Goal: Information Seeking & Learning: Find contact information

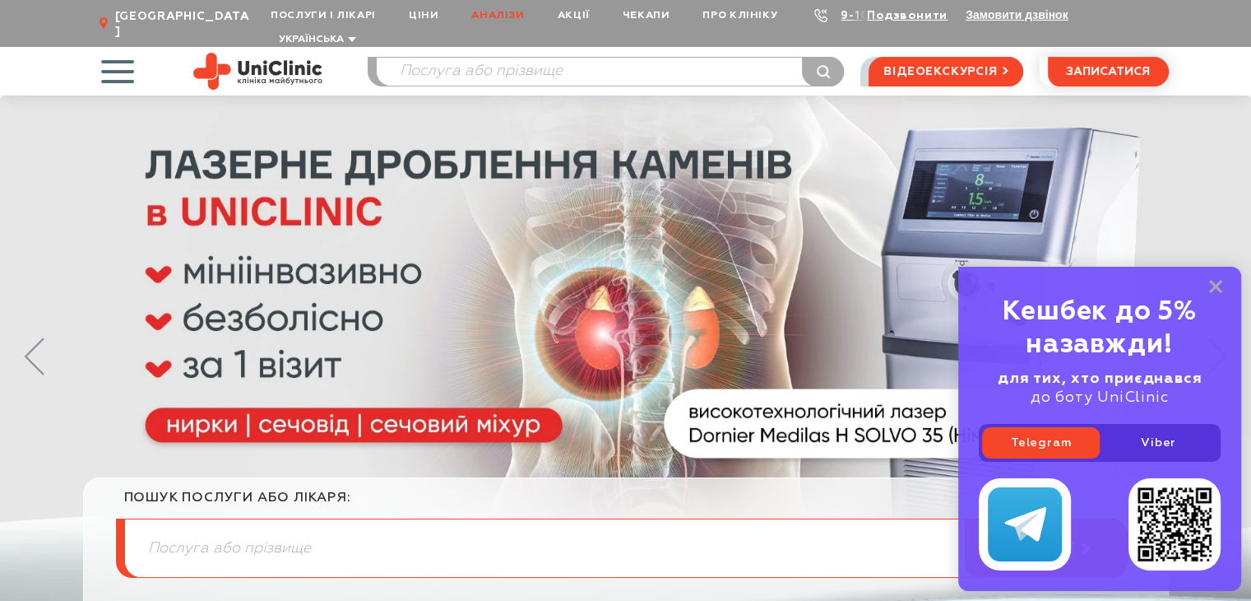
click at [495, 18] on link "Аналізи" at bounding box center [498, 15] width 86 height 30
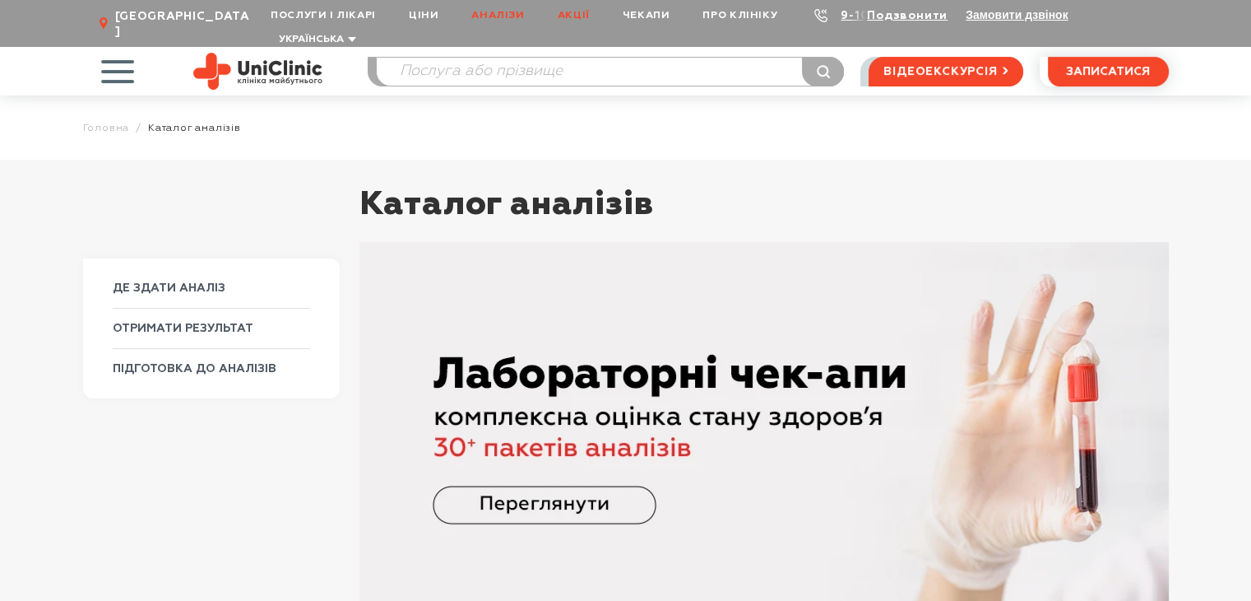
click at [590, 11] on link "Акції" at bounding box center [573, 15] width 65 height 30
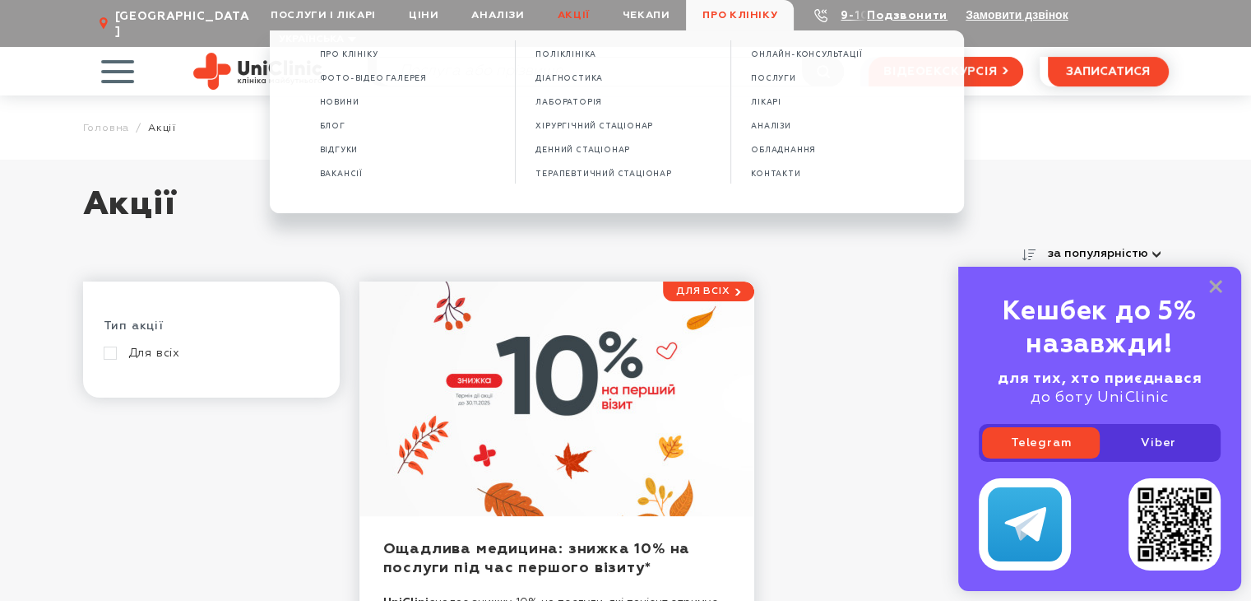
click at [763, 11] on span "Про клініку" at bounding box center [740, 15] width 108 height 30
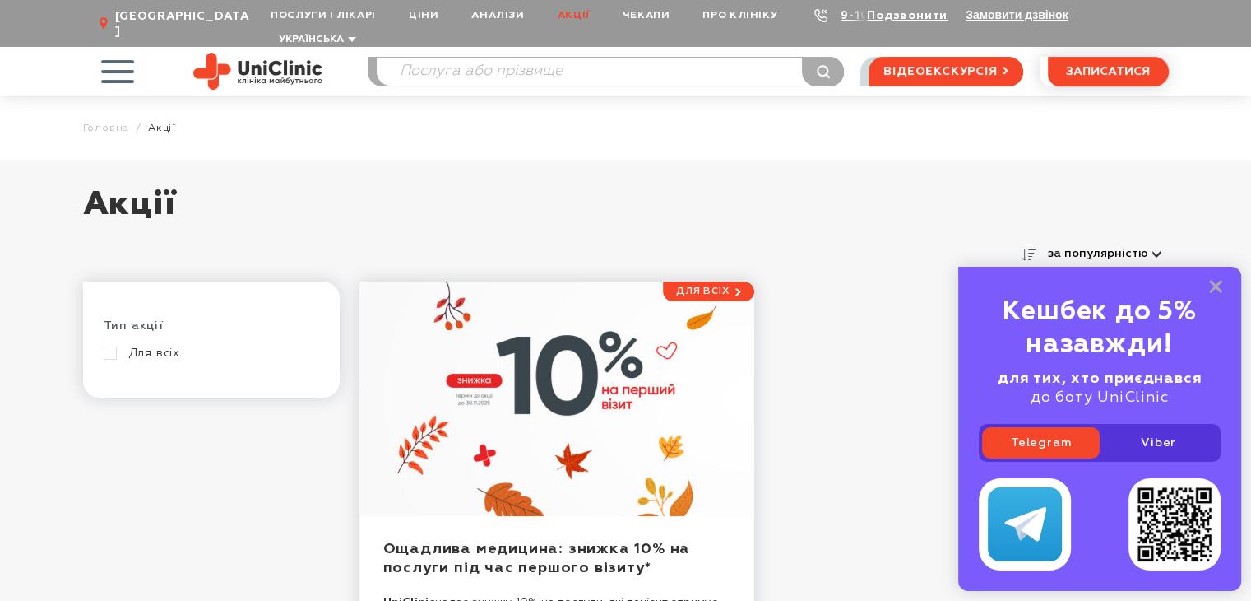
click at [753, 13] on span "Про клініку" at bounding box center [740, 15] width 108 height 30
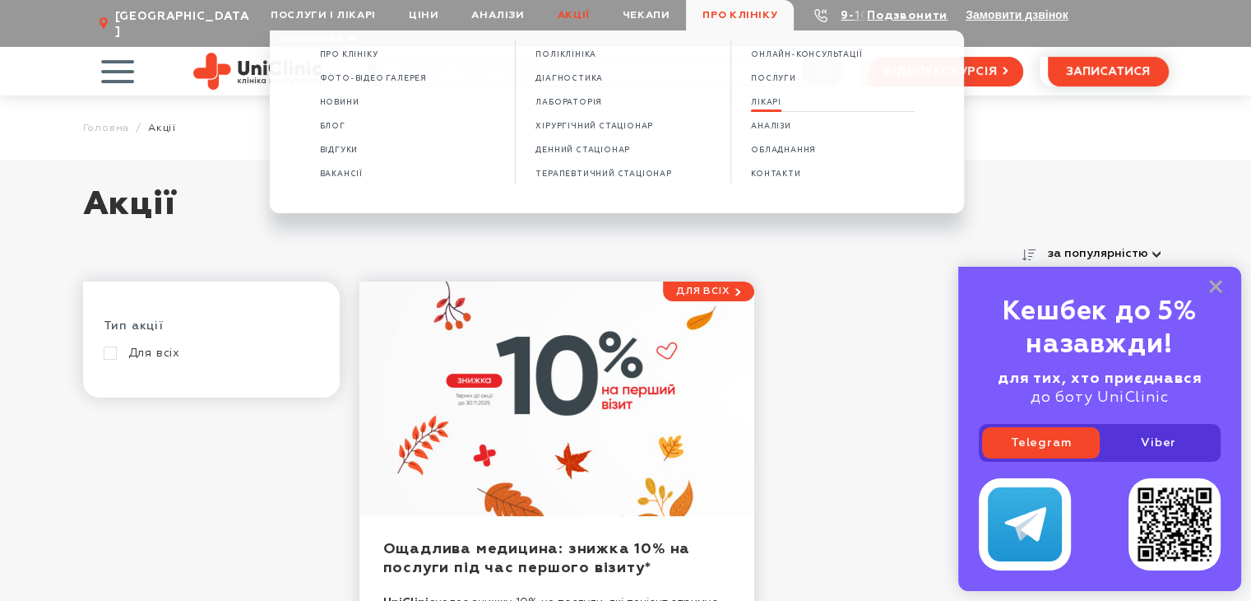
click at [781, 105] on span "ЛІКАРІ" at bounding box center [766, 102] width 30 height 9
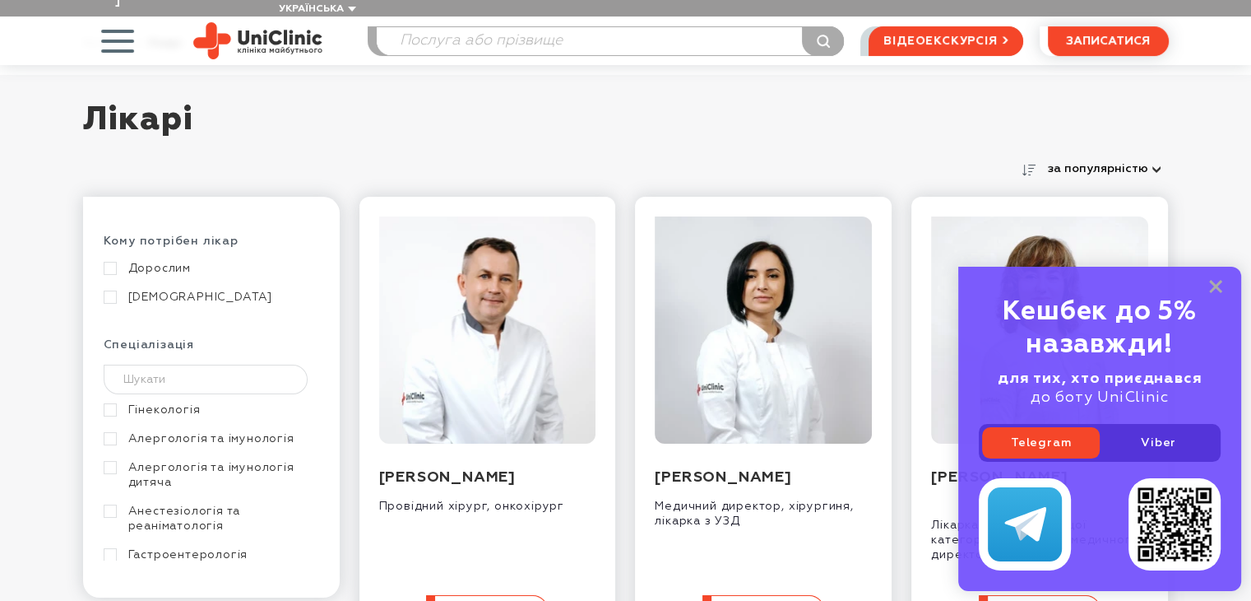
scroll to position [84, 0]
click at [1220, 281] on rect at bounding box center [1215, 286] width 13 height 13
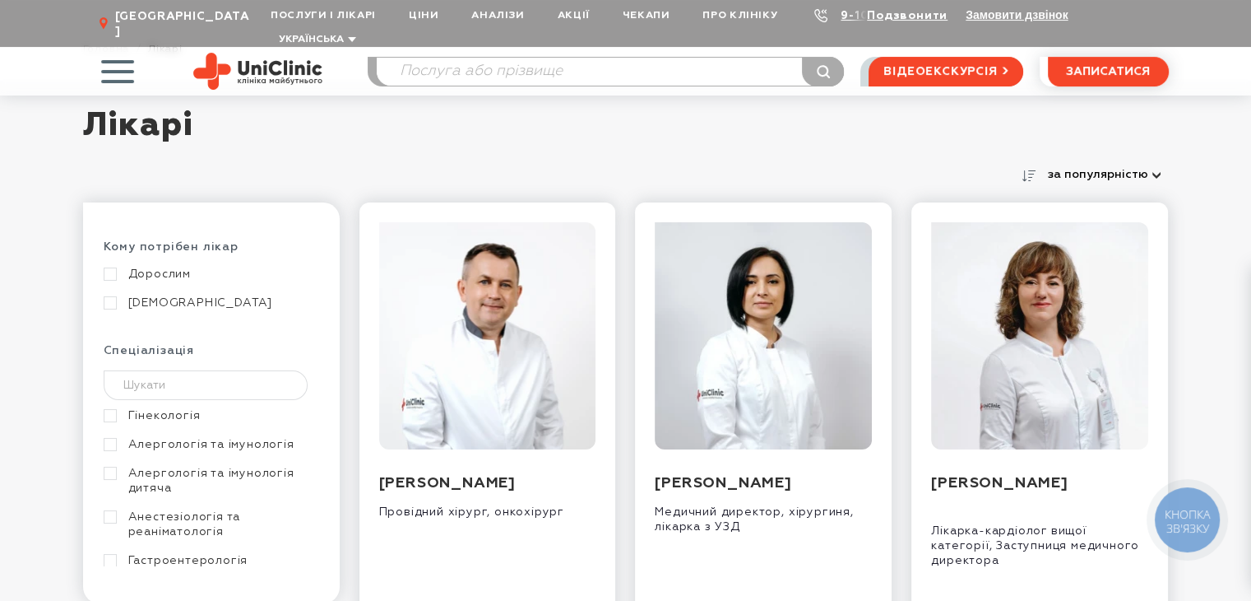
scroll to position [0, 0]
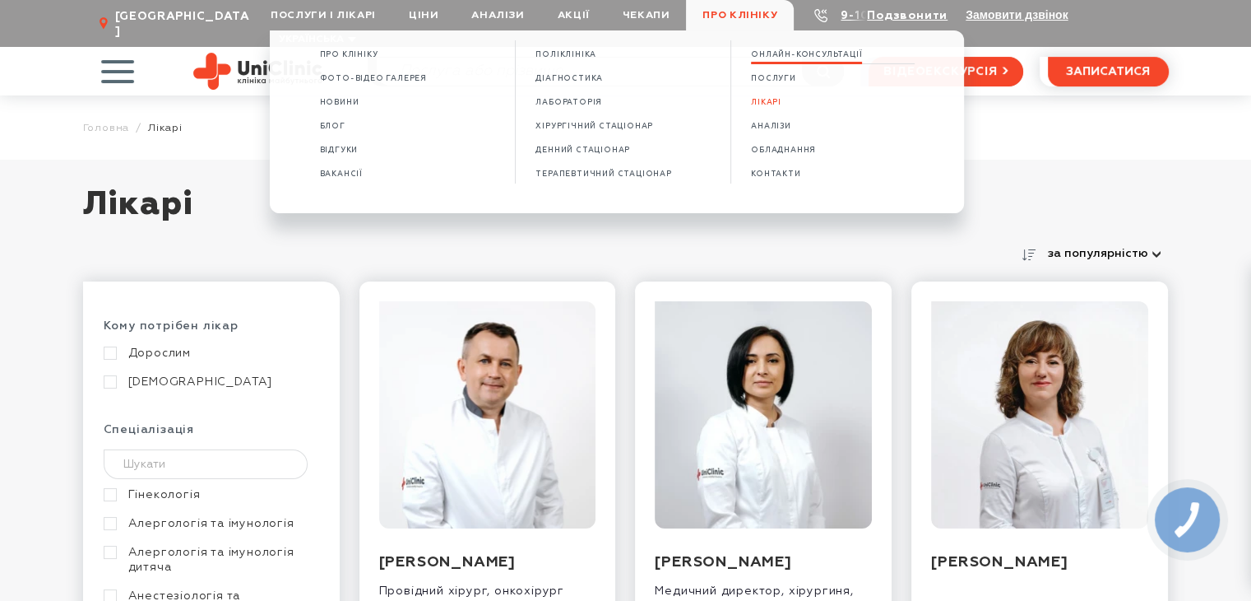
click at [790, 58] on span "ОНЛАЙН-КОНСУЛЬТАЦІЇ" at bounding box center [806, 54] width 111 height 9
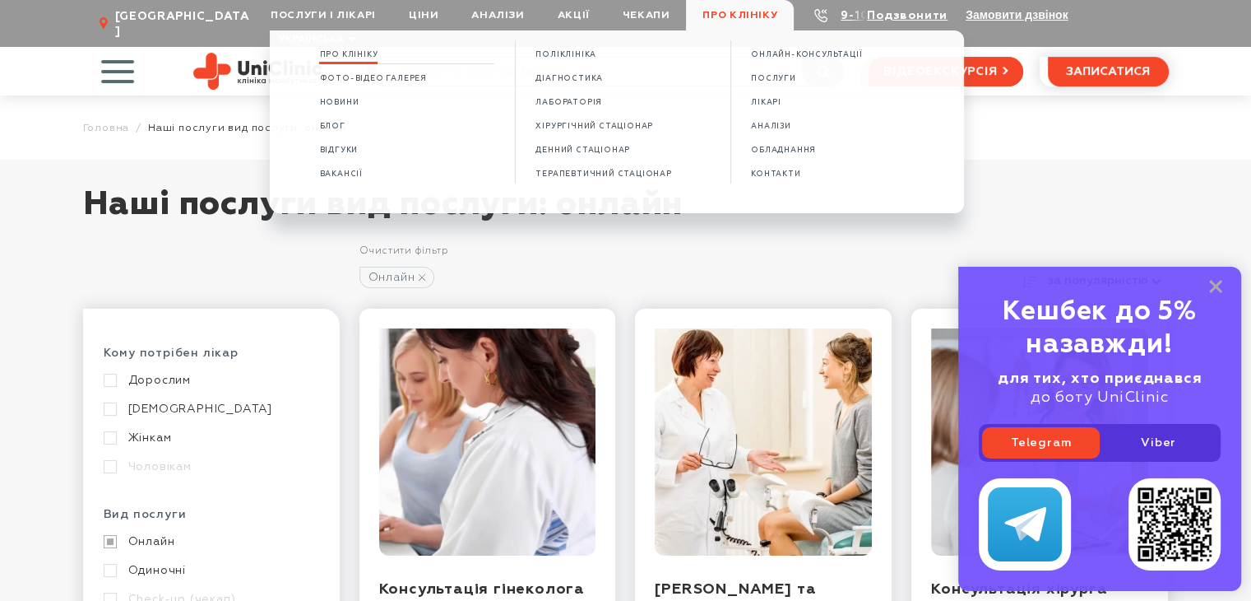
click at [364, 49] on link "Про клініку" at bounding box center [348, 55] width 58 height 14
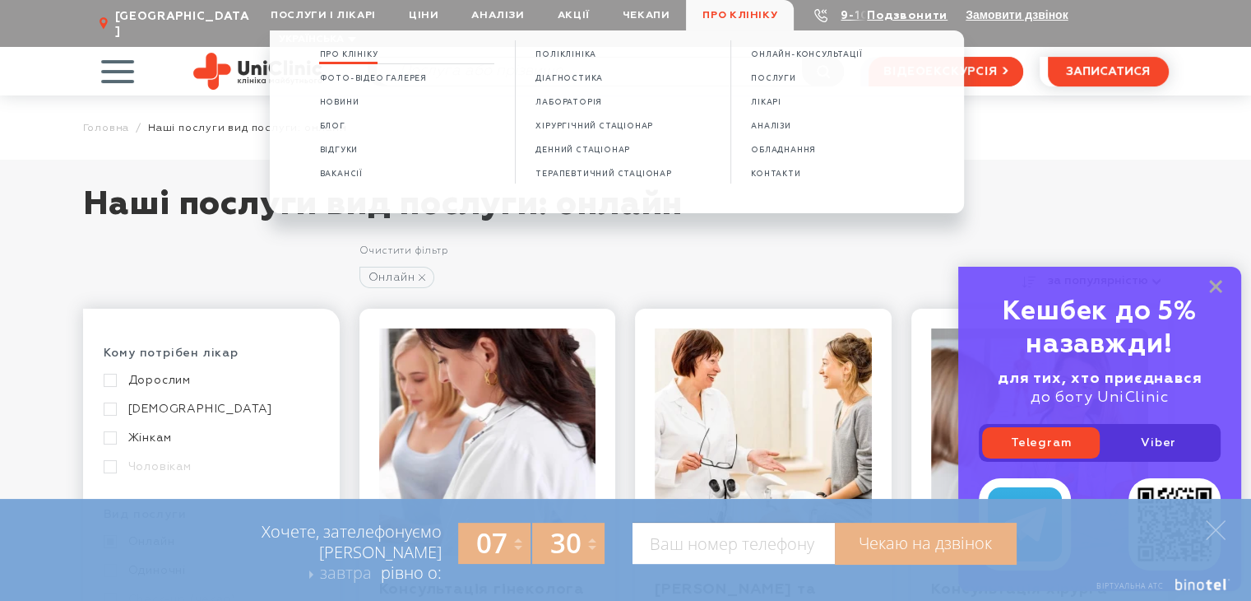
click at [364, 49] on link "Про клініку" at bounding box center [348, 55] width 58 height 14
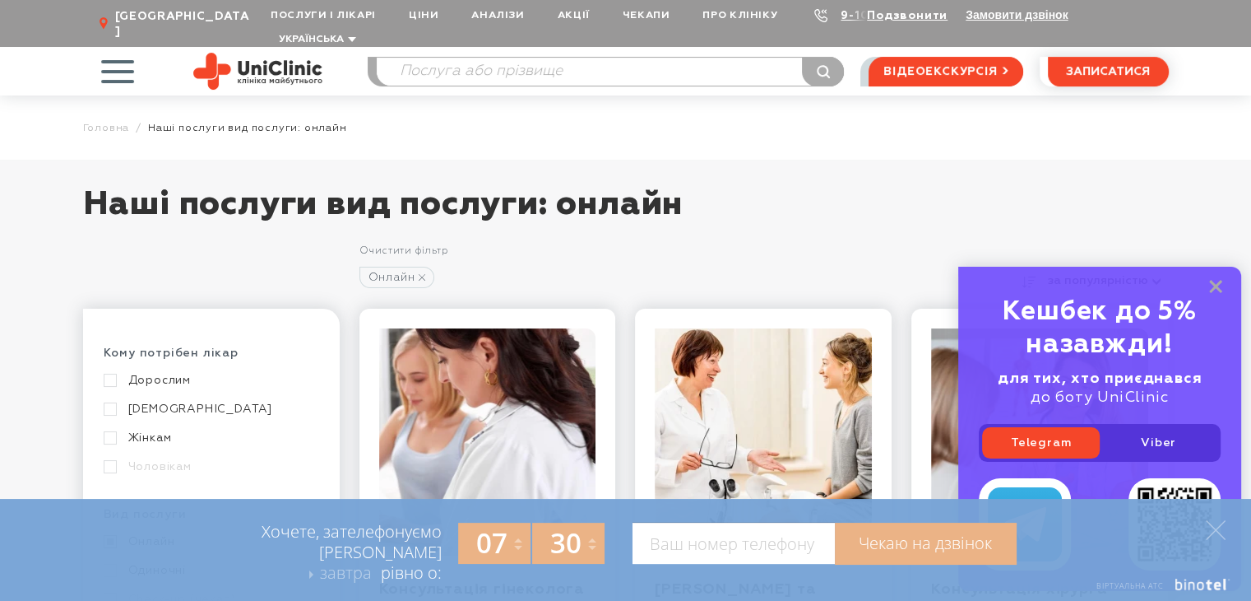
click at [221, 59] on img at bounding box center [257, 71] width 129 height 37
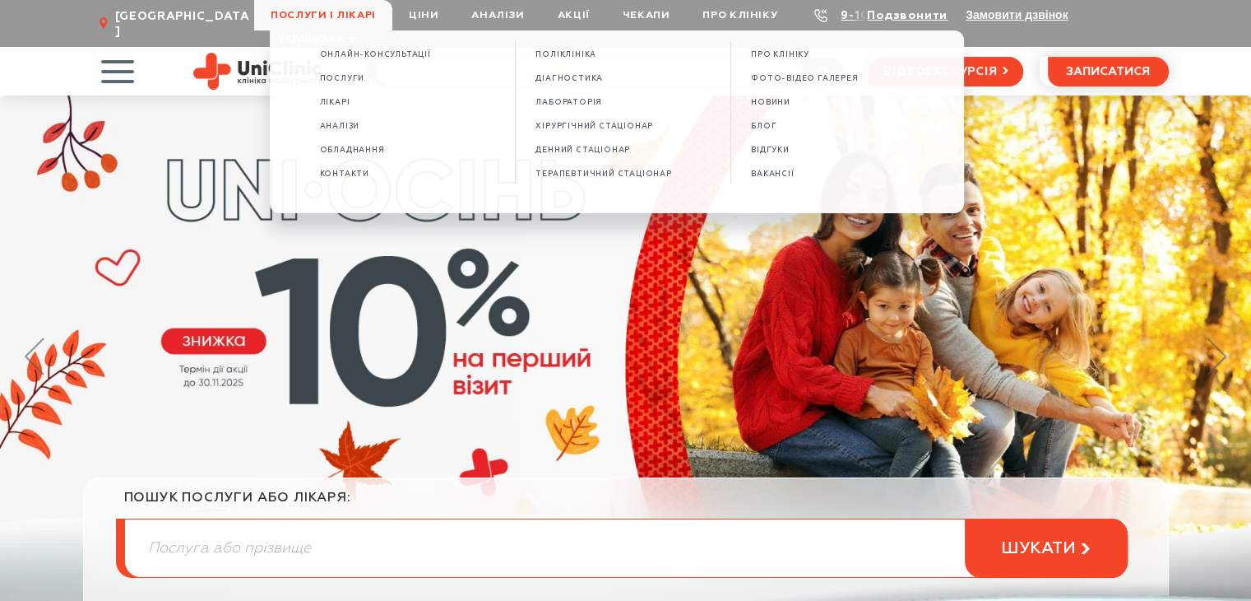
click at [327, 7] on span "Послуги і лікарі" at bounding box center [323, 15] width 138 height 30
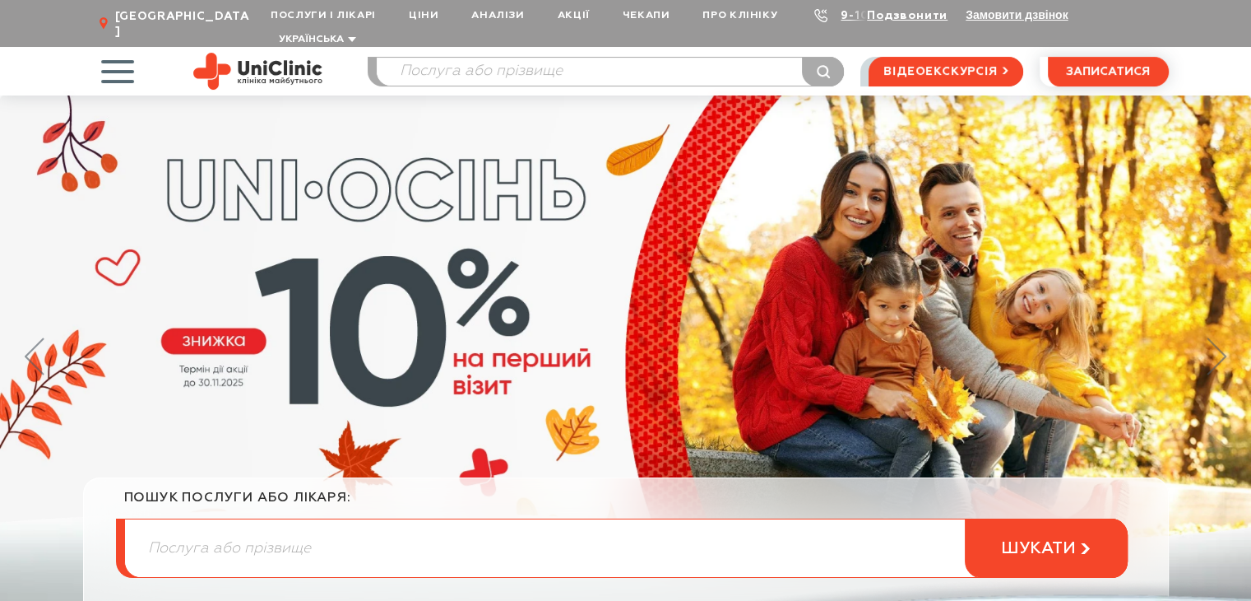
click at [327, 7] on span "Послуги і лікарі" at bounding box center [323, 15] width 138 height 30
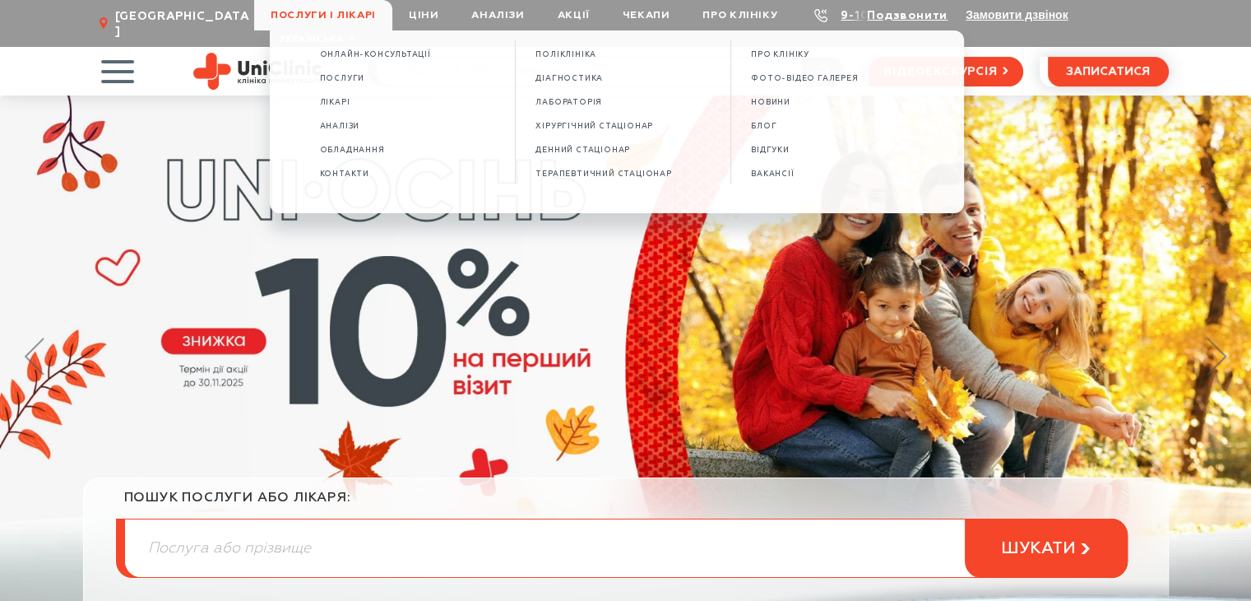
click at [327, 7] on span "Послуги і лікарі" at bounding box center [323, 15] width 138 height 30
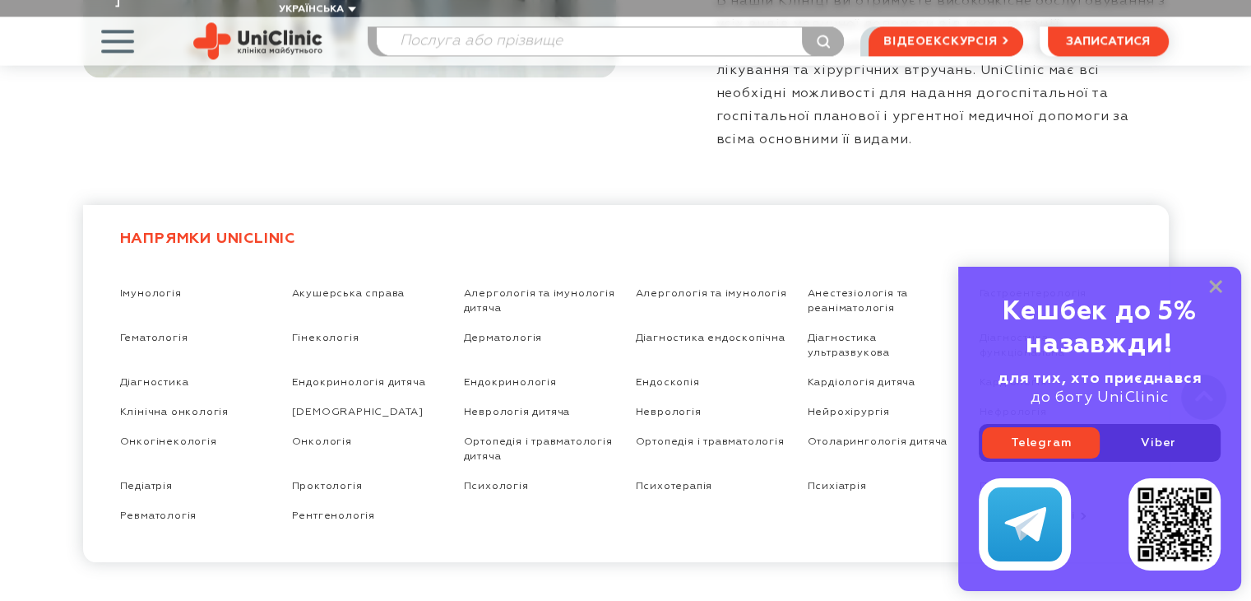
scroll to position [2339, 0]
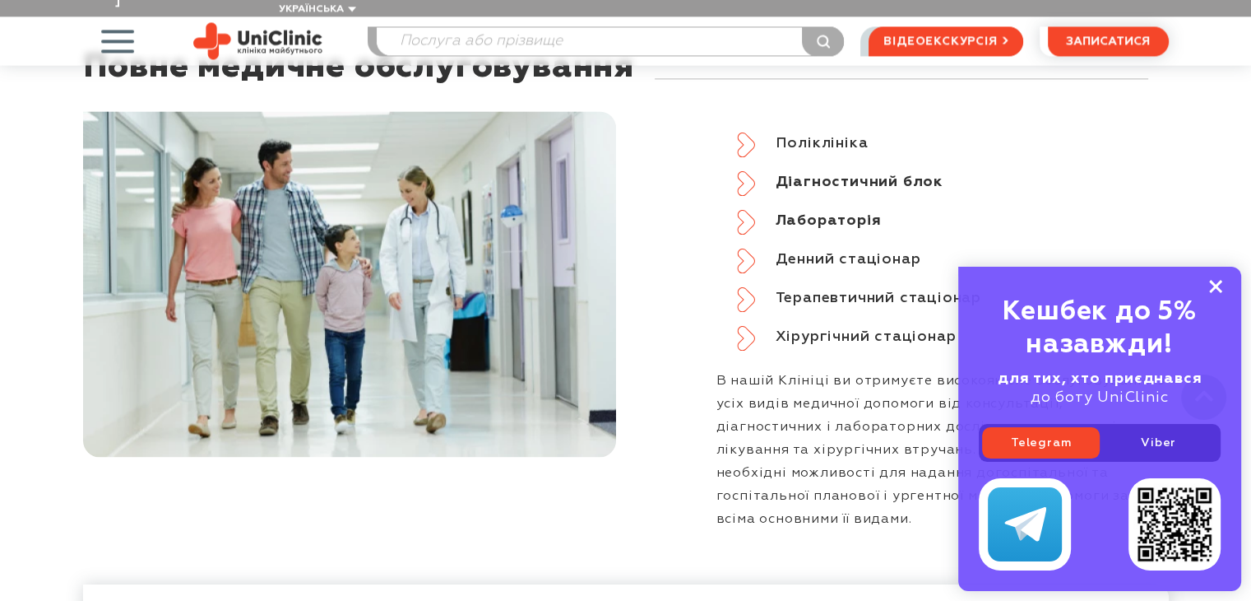
click at [1214, 290] on icon at bounding box center [1215, 287] width 13 height 14
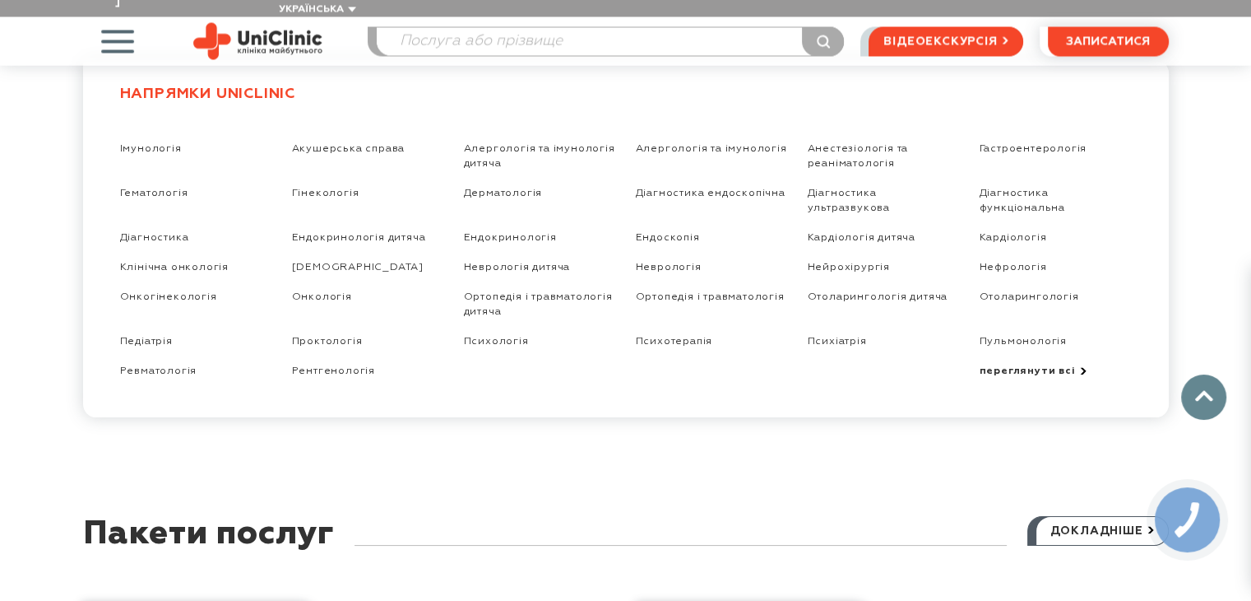
scroll to position [2734, 0]
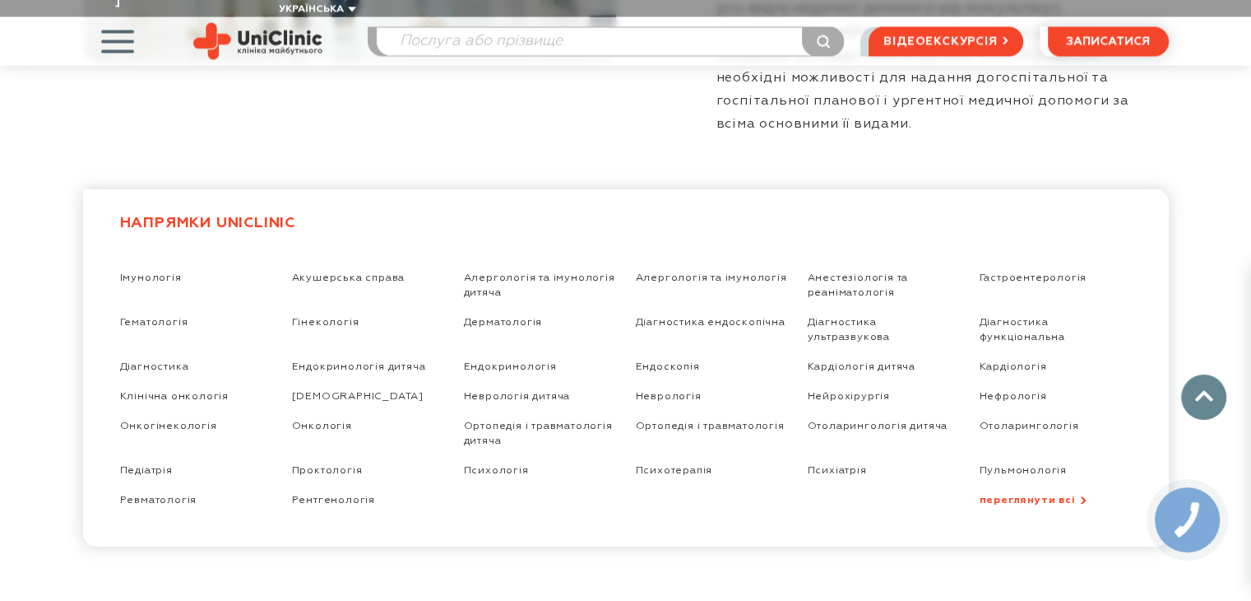
click at [1053, 493] on link "переглянути всі" at bounding box center [1056, 500] width 152 height 14
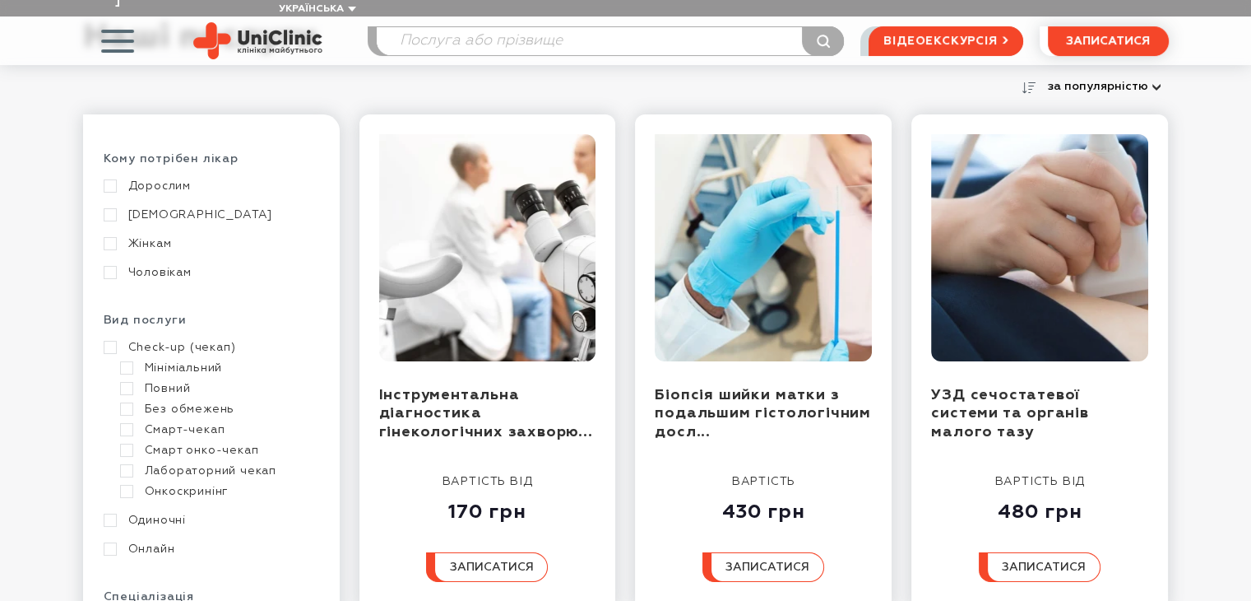
scroll to position [821, 0]
click at [584, 29] on input "search" at bounding box center [610, 41] width 467 height 28
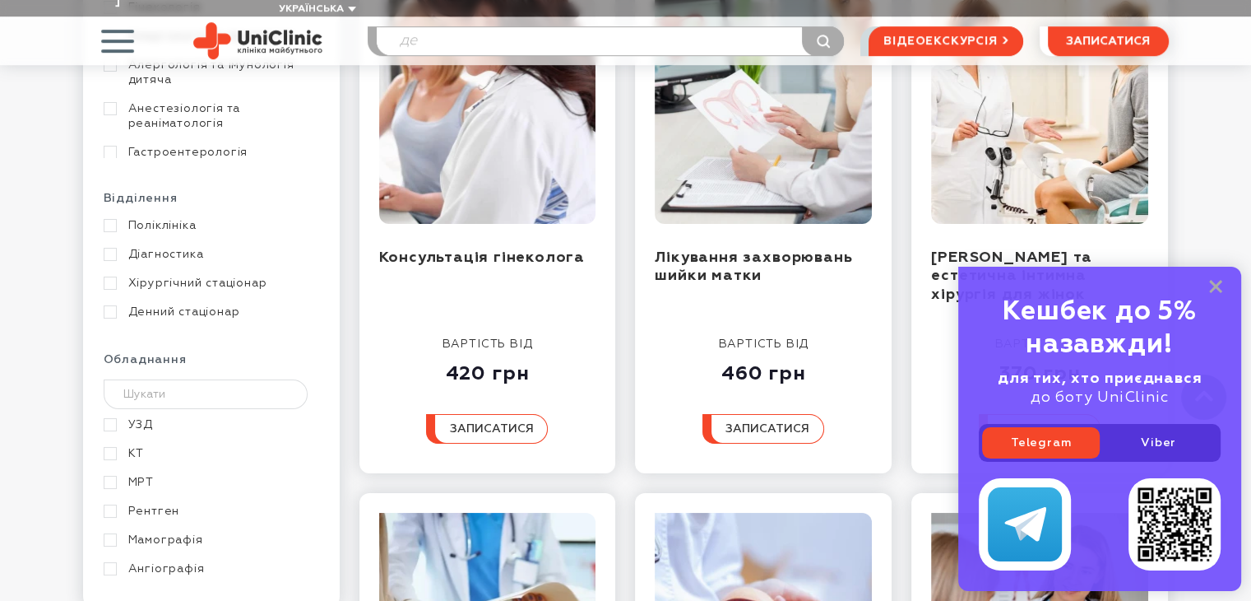
type input "д"
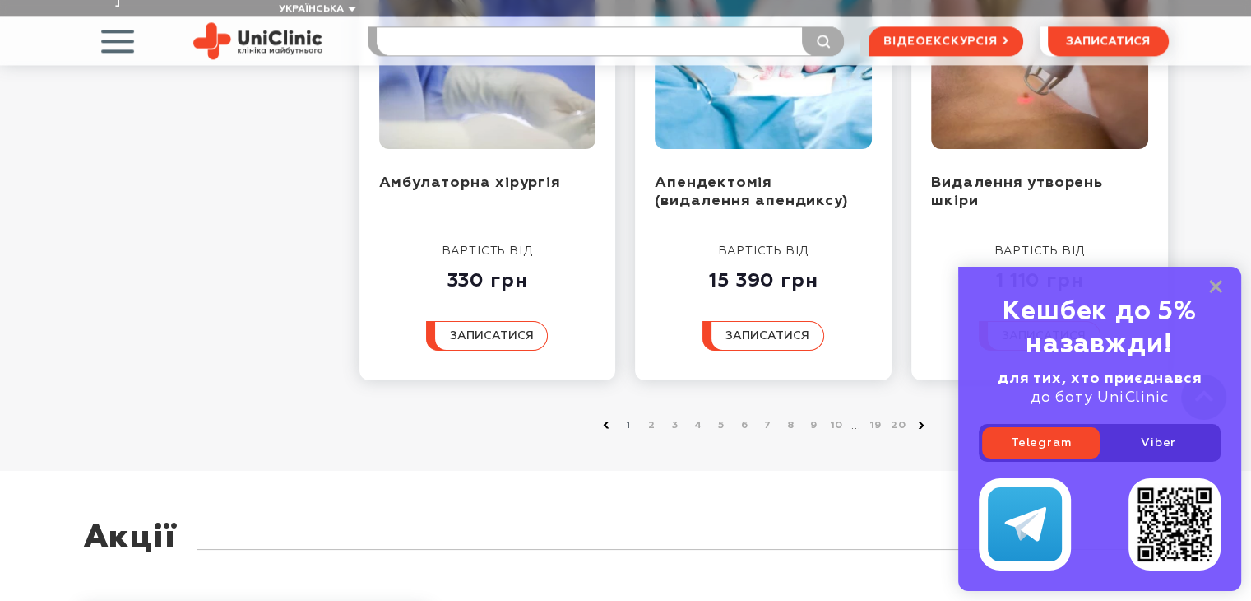
scroll to position [1948, 0]
click at [656, 416] on link "2" at bounding box center [652, 424] width 16 height 16
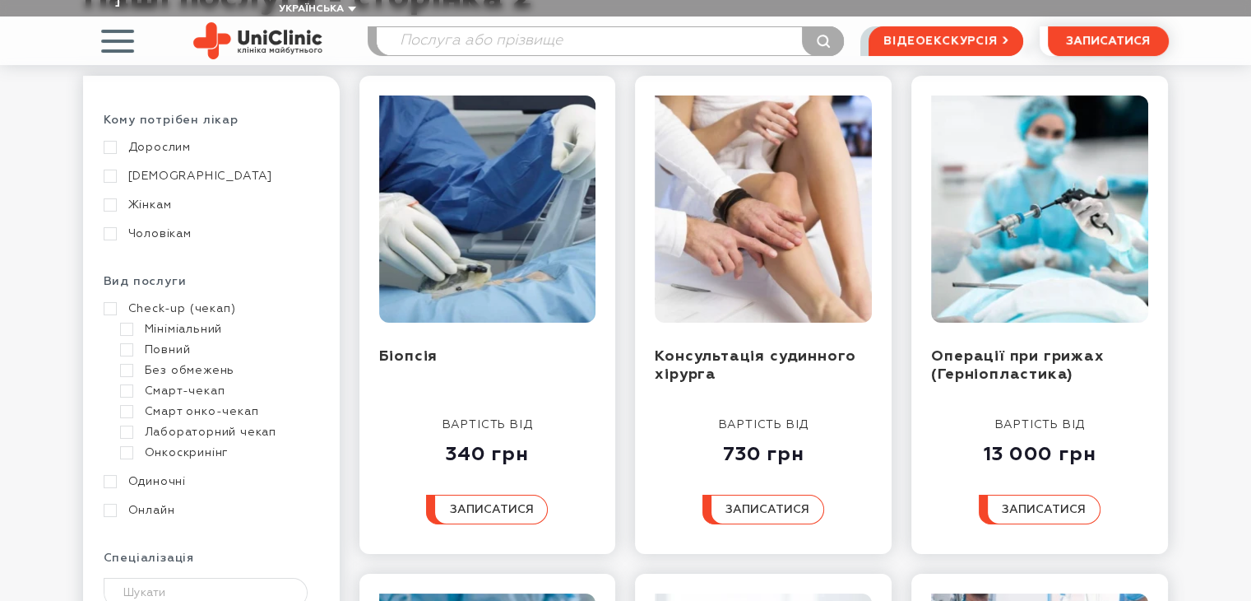
scroll to position [374, 0]
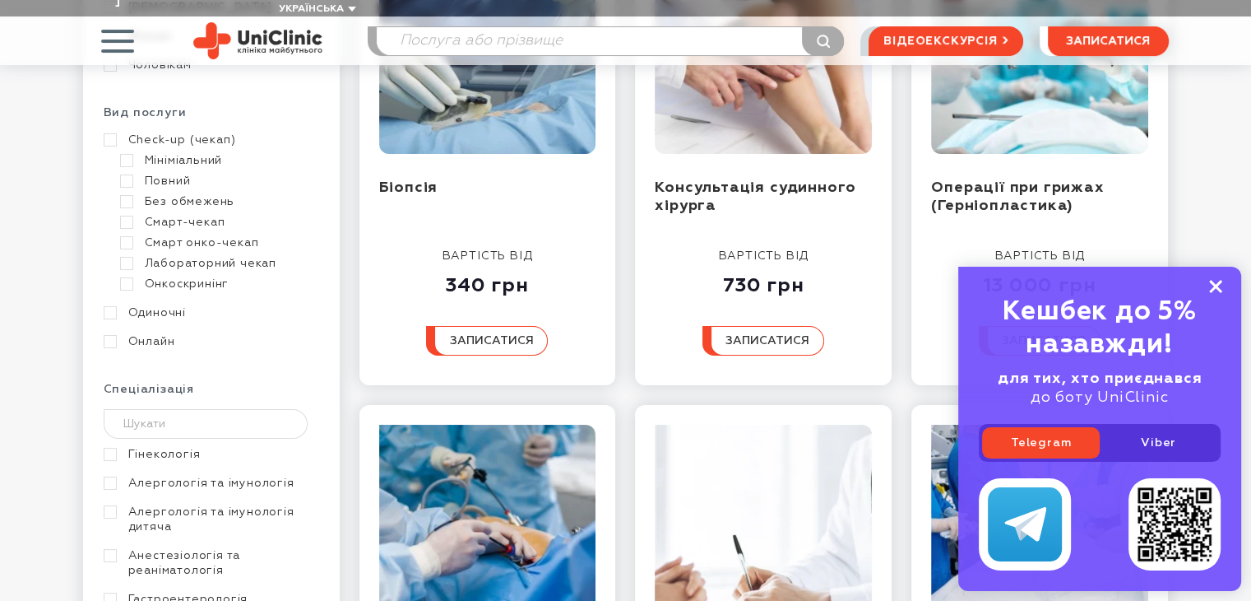
click at [1217, 285] on rect at bounding box center [1215, 286] width 13 height 13
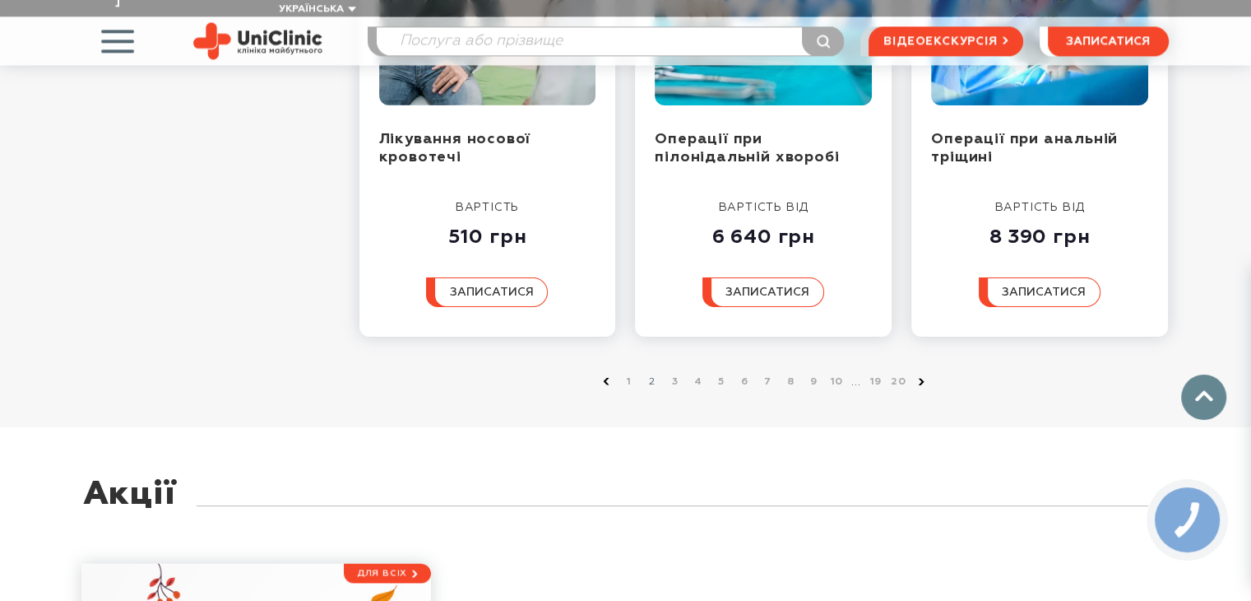
scroll to position [1941, 0]
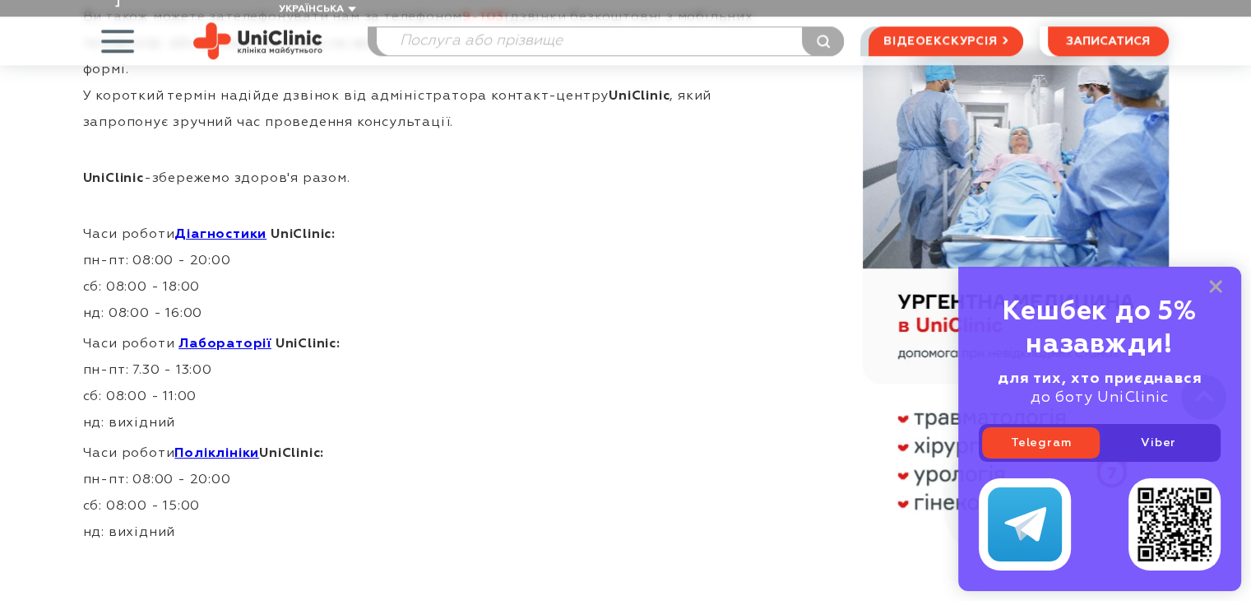
scroll to position [1606, 0]
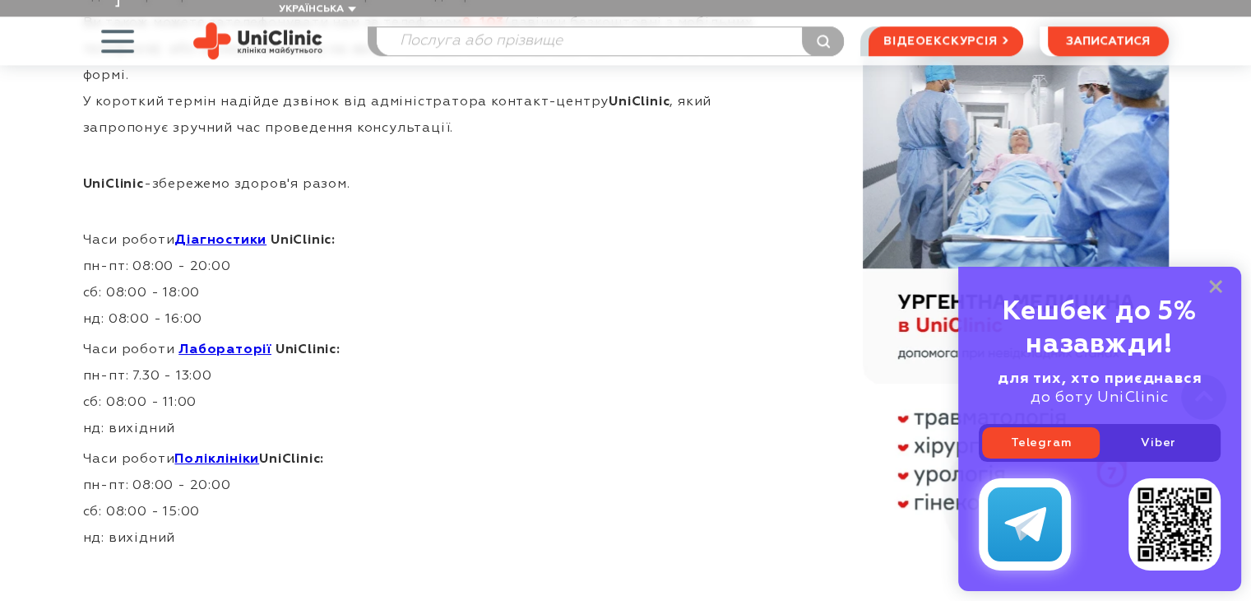
click at [1032, 489] on link at bounding box center [1025, 524] width 92 height 92
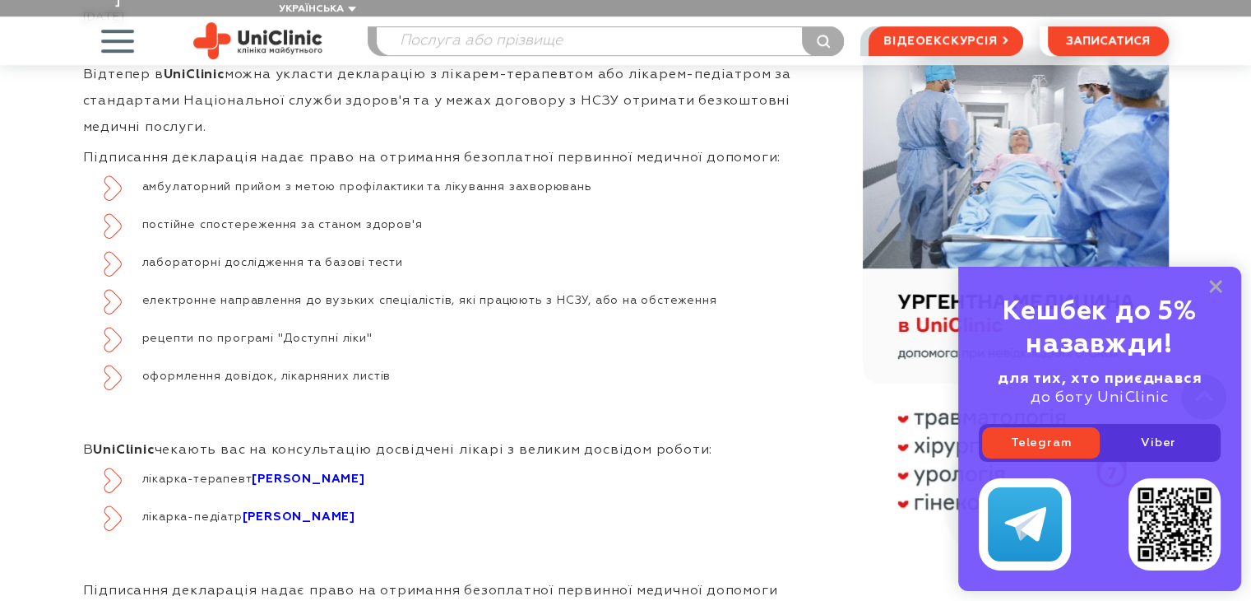
scroll to position [977, 0]
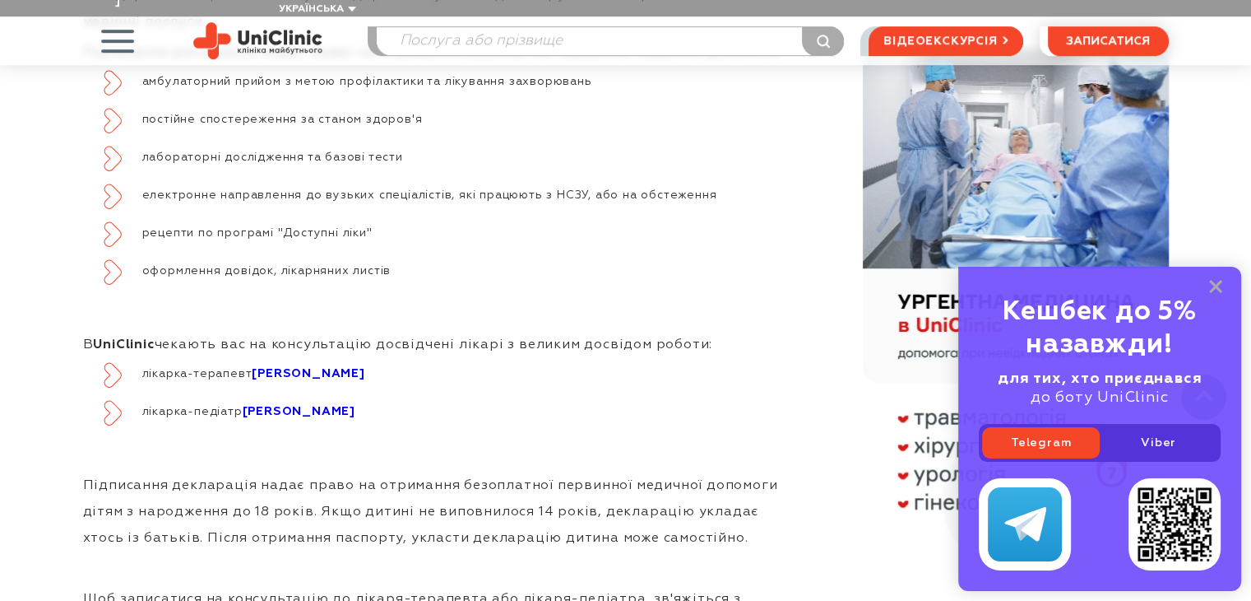
click at [313, 368] on link "[PERSON_NAME]" at bounding box center [308, 374] width 113 height 12
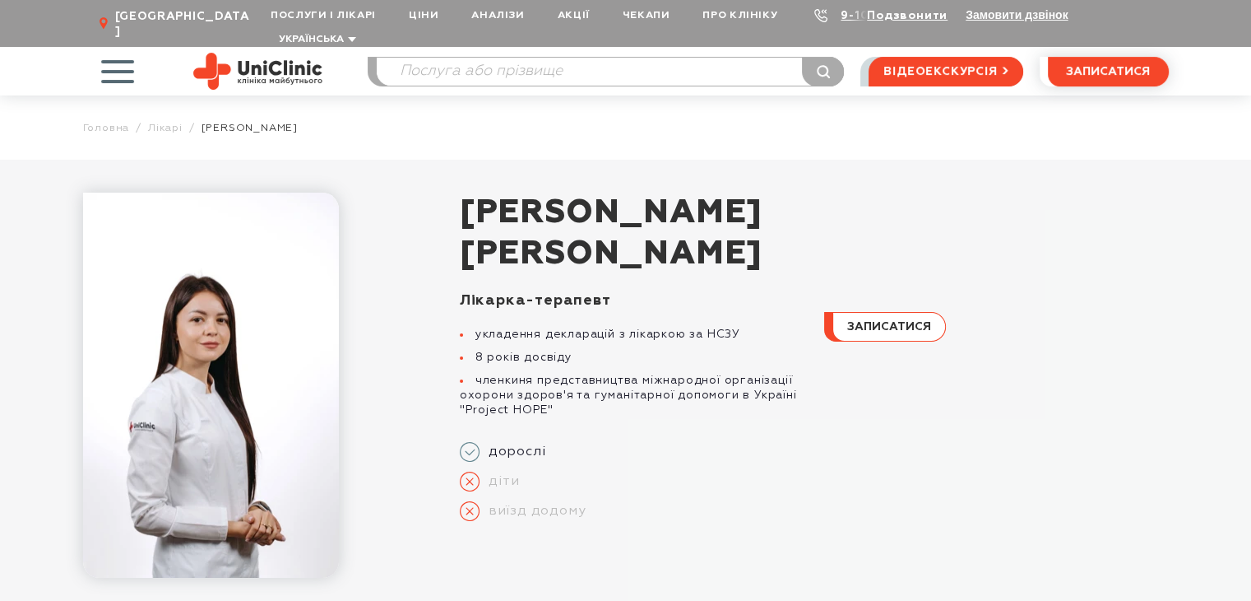
scroll to position [49, 0]
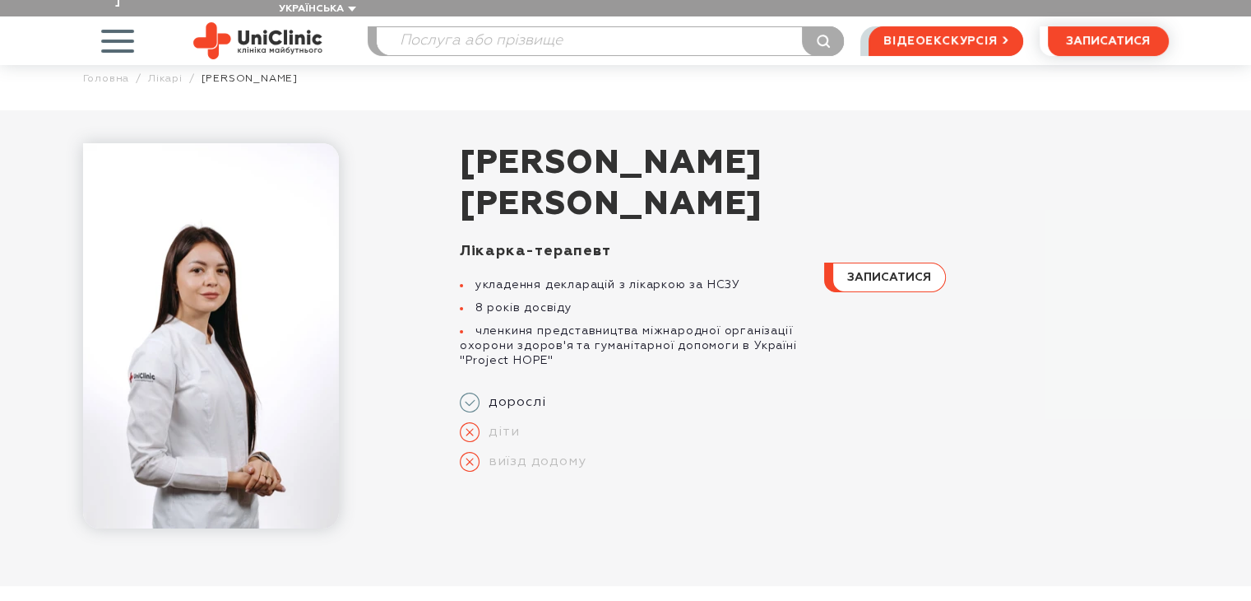
click at [695, 277] on li "укладення декларацій з лікаркою за НСЗУ" at bounding box center [632, 284] width 345 height 15
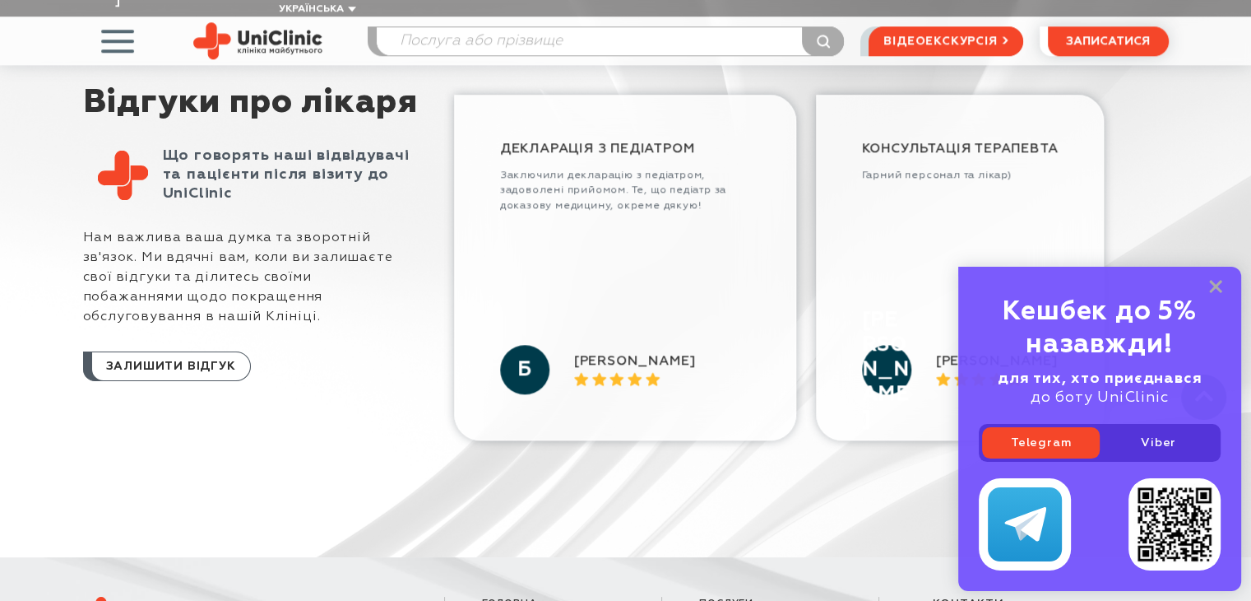
scroll to position [1487, 0]
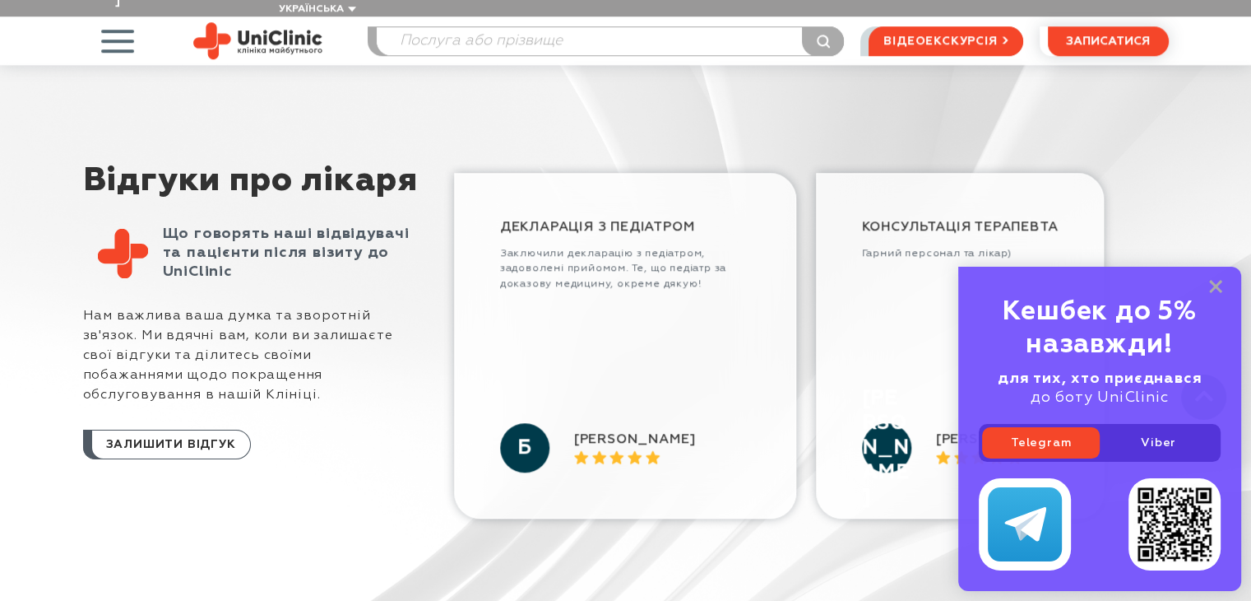
click at [1210, 277] on div "Кешбек до 5% назавжди! для тих, хто приєднався до боту UniClinic Telegram Viber" at bounding box center [1099, 429] width 283 height 324
click at [1221, 284] on icon at bounding box center [1215, 287] width 13 height 14
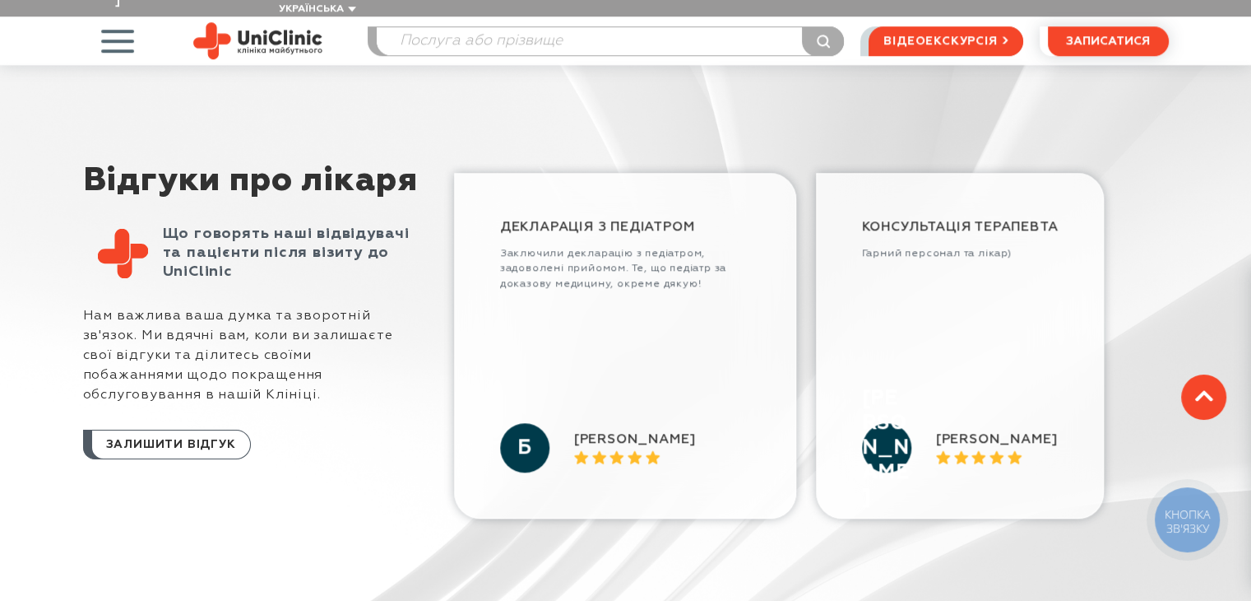
click at [1197, 392] on icon at bounding box center [1204, 396] width 18 height 12
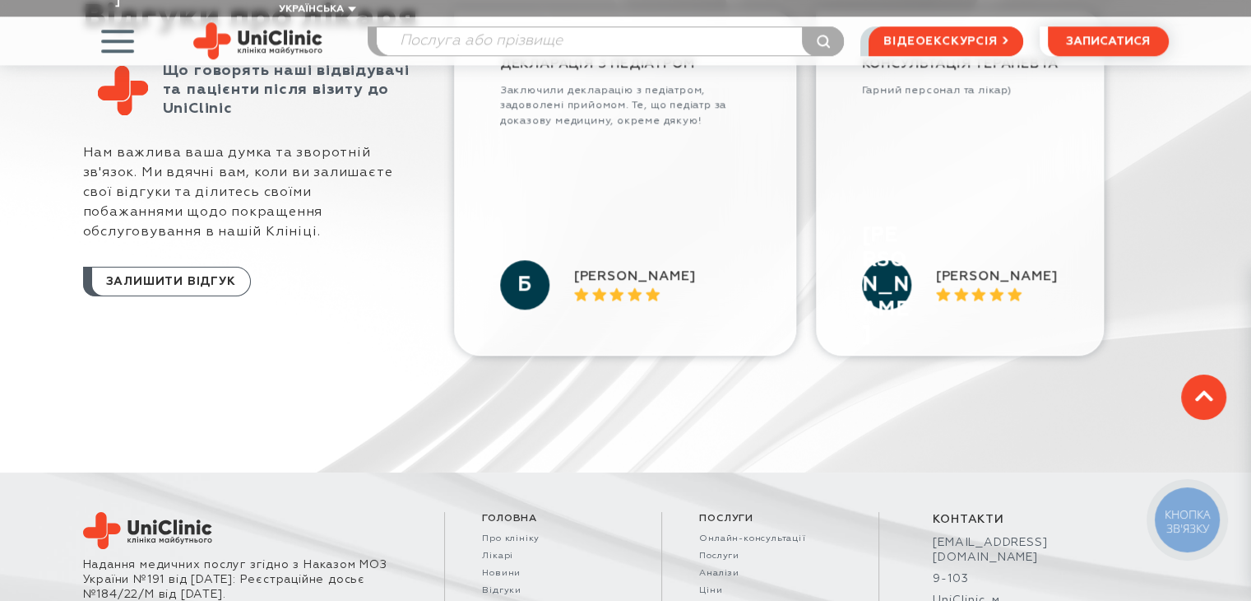
scroll to position [1755, 0]
